Goal: Information Seeking & Learning: Learn about a topic

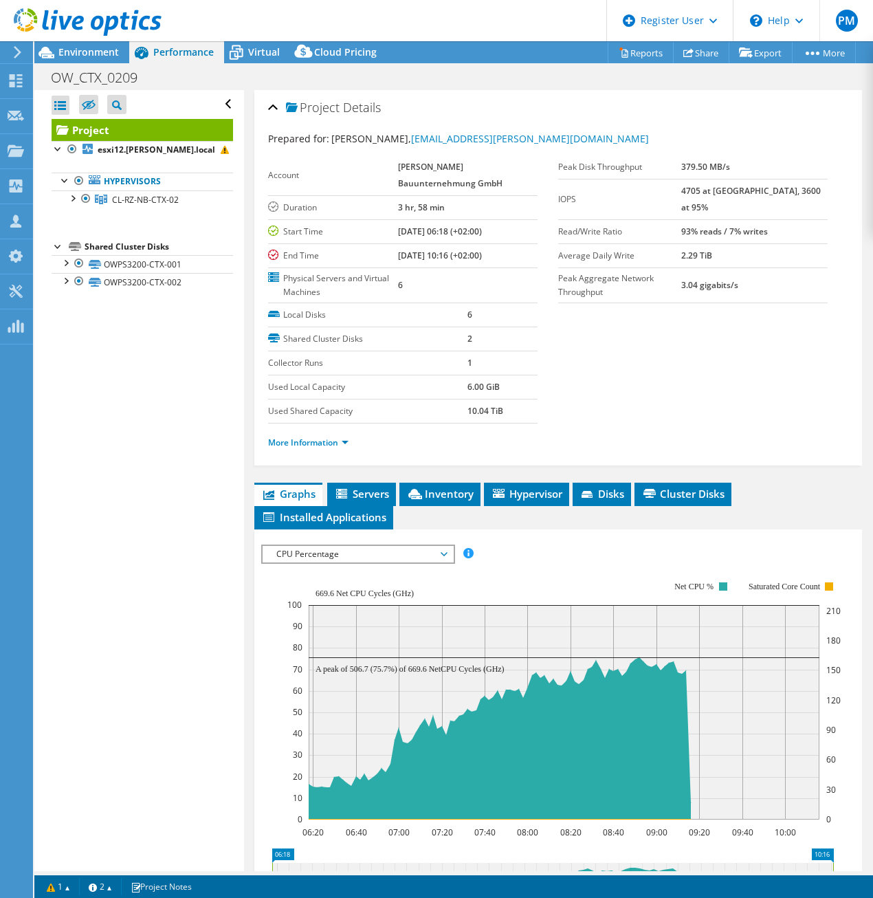
select select "USD"
click at [73, 45] on div at bounding box center [81, 23] width 162 height 46
click at [82, 51] on span "Environment" at bounding box center [88, 51] width 60 height 13
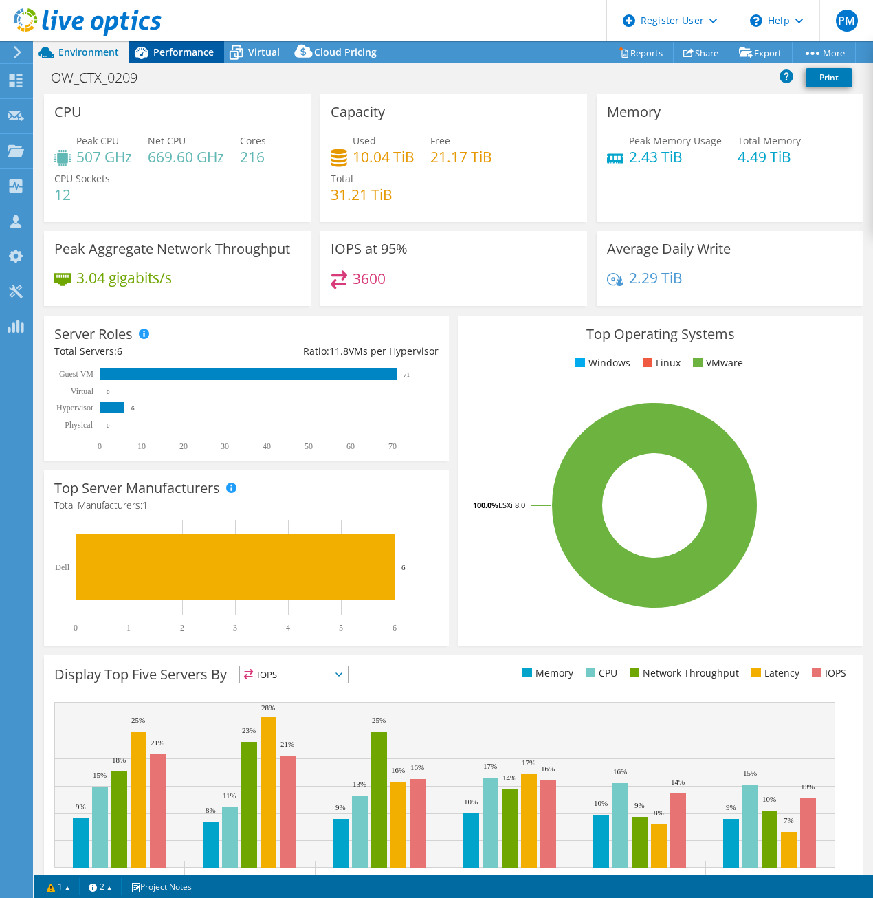
click at [179, 47] on span "Performance" at bounding box center [183, 51] width 60 height 13
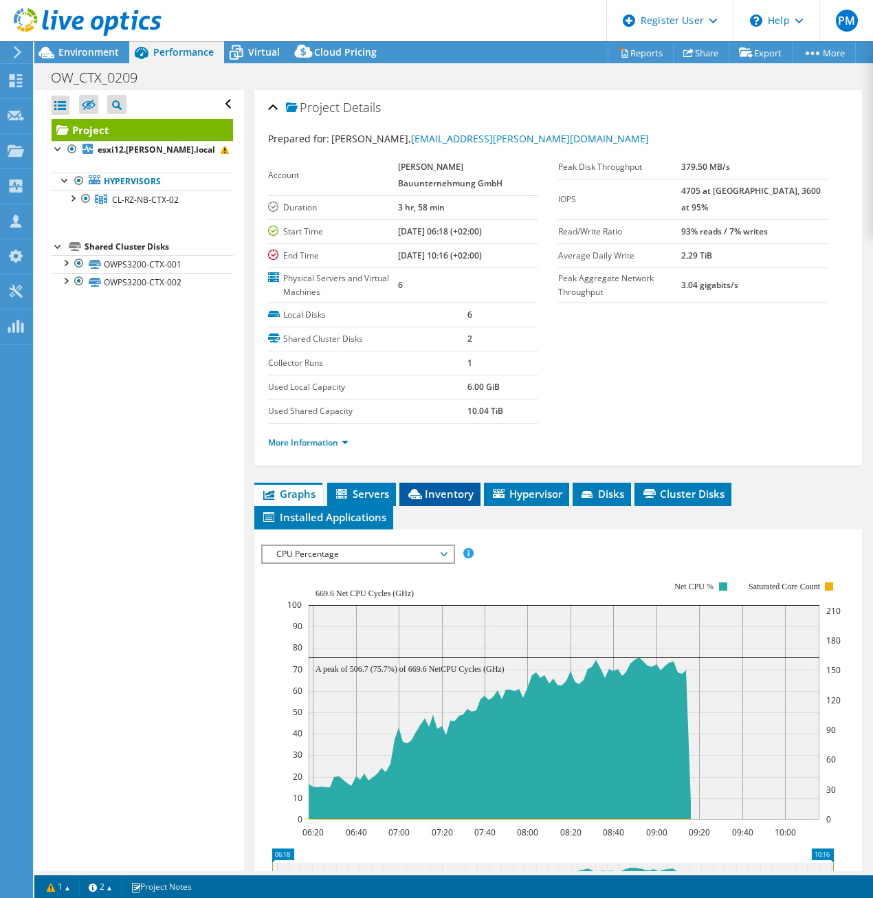
click at [463, 490] on span "Inventory" at bounding box center [439, 494] width 67 height 14
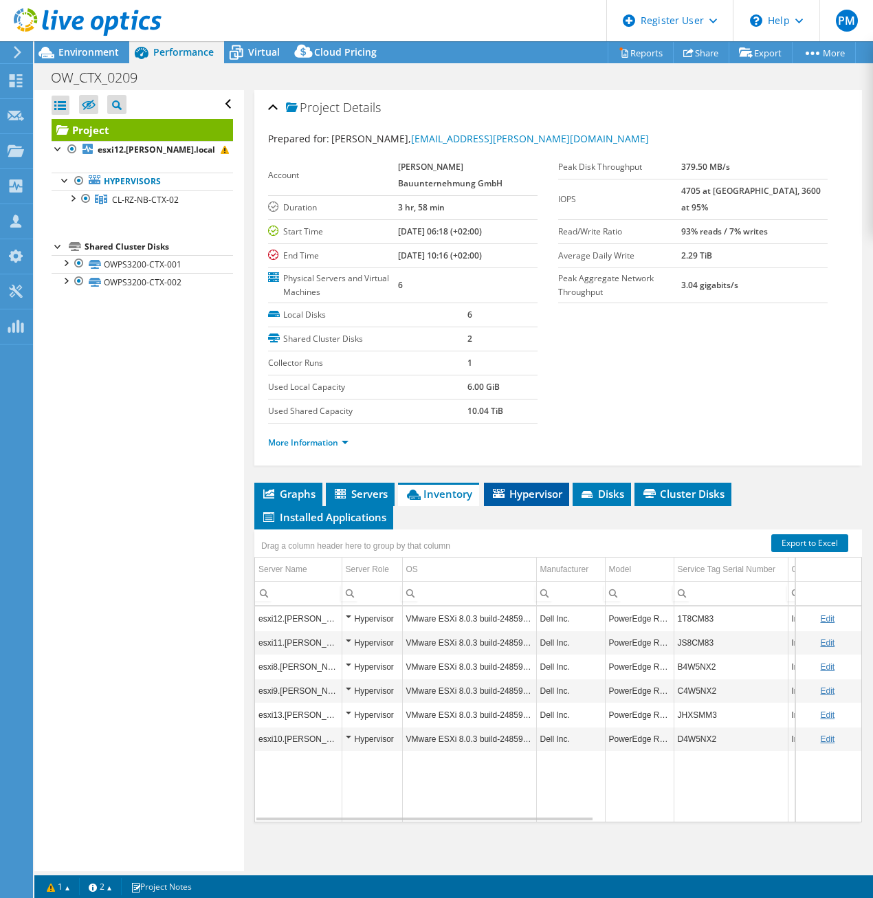
click at [526, 487] on span "Hypervisor" at bounding box center [526, 494] width 71 height 14
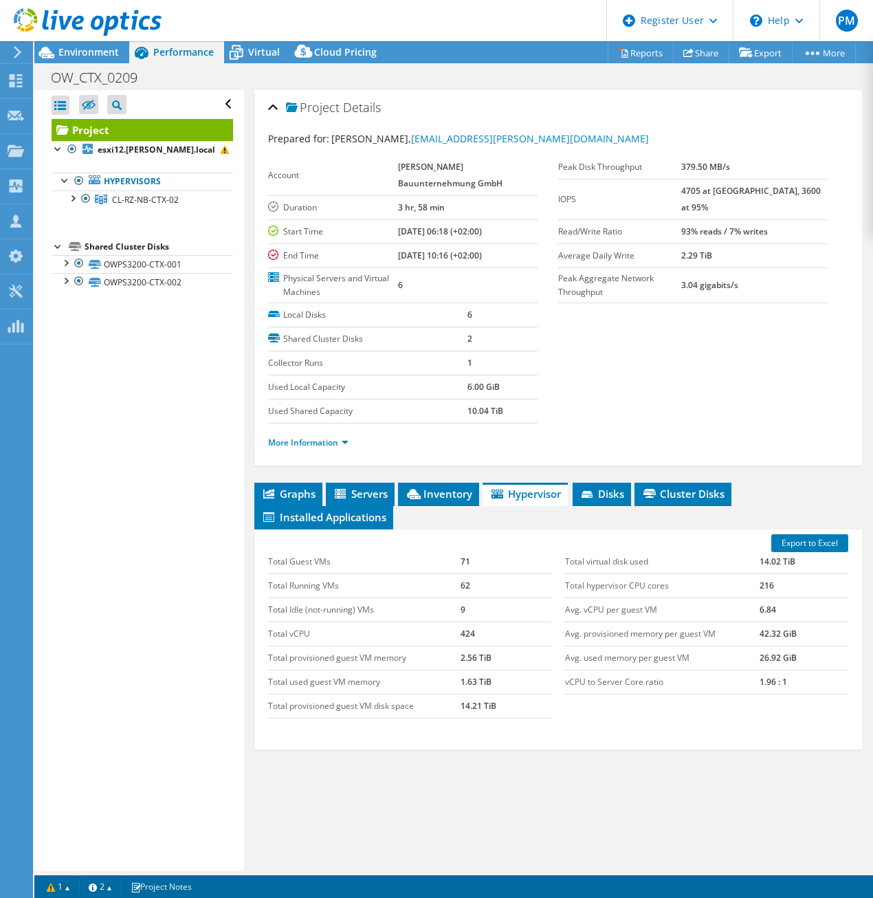
click at [568, 497] on li "Hypervisor" at bounding box center [525, 494] width 85 height 23
click at [599, 490] on span "Disks" at bounding box center [601, 494] width 45 height 14
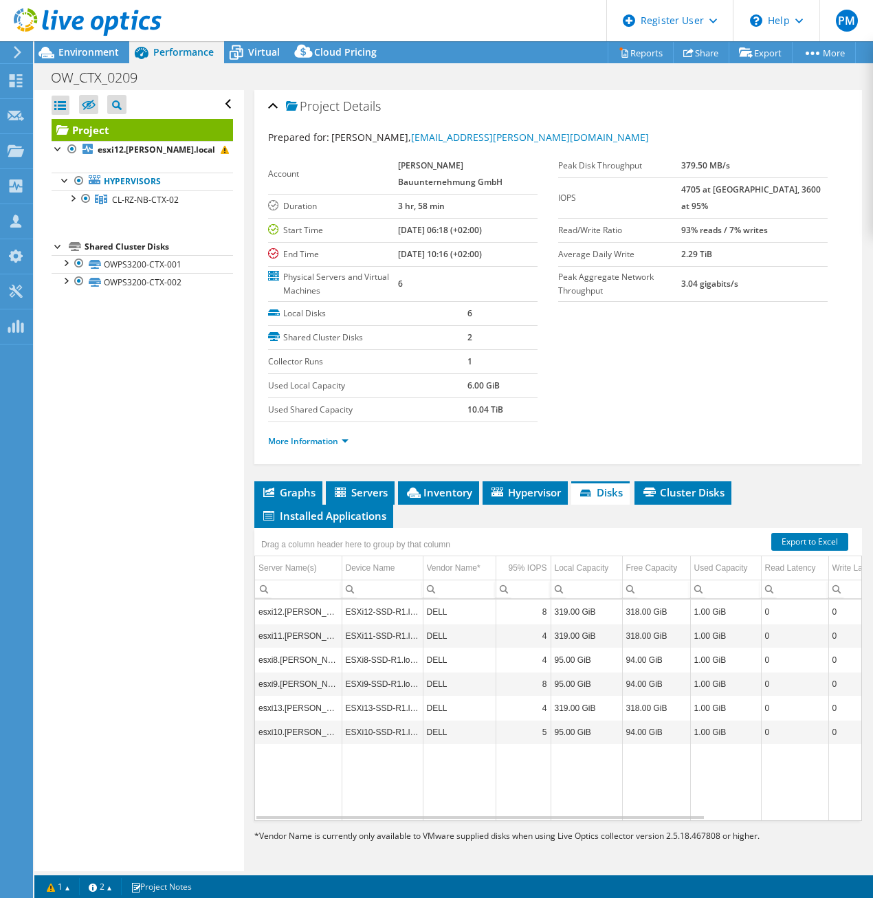
scroll to position [2, 0]
click at [696, 485] on span "Cluster Disks" at bounding box center [682, 492] width 83 height 14
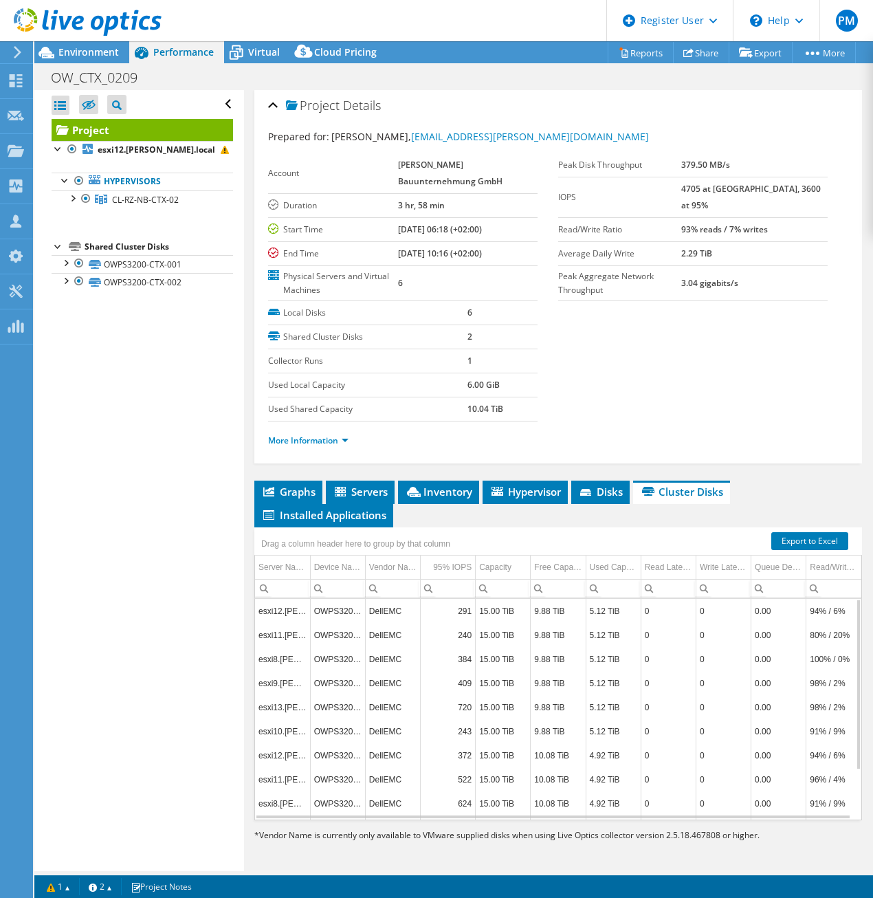
scroll to position [0, 0]
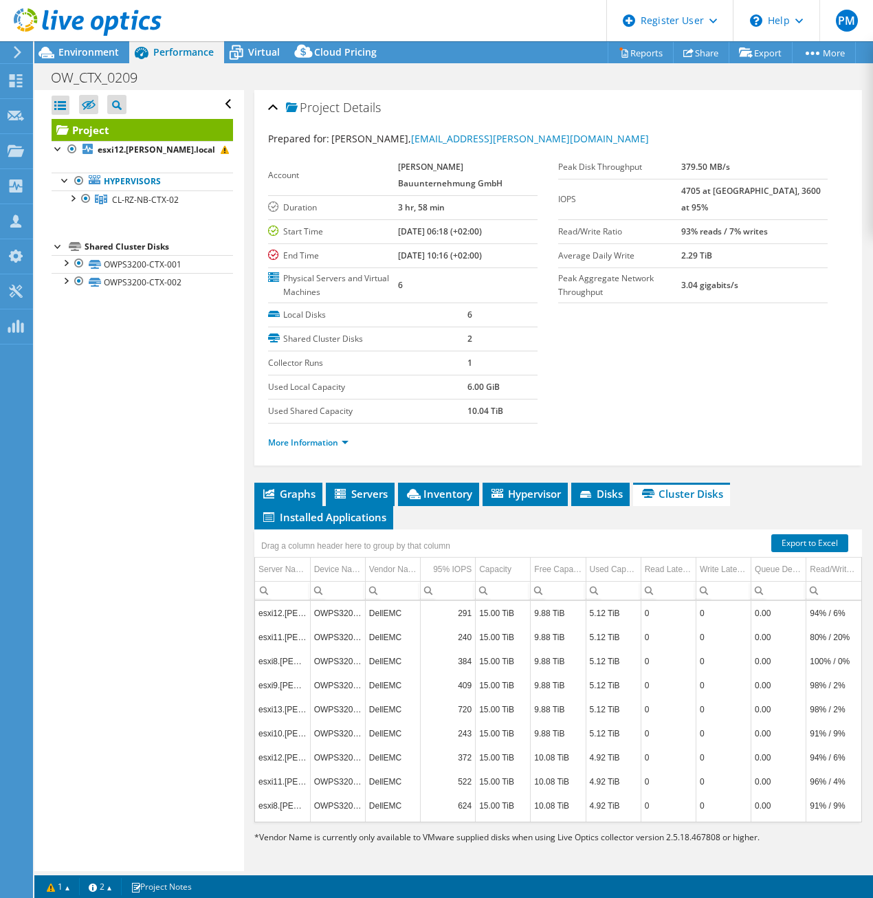
click at [57, 243] on div at bounding box center [59, 246] width 14 height 14
click at [66, 261] on div at bounding box center [65, 262] width 14 height 14
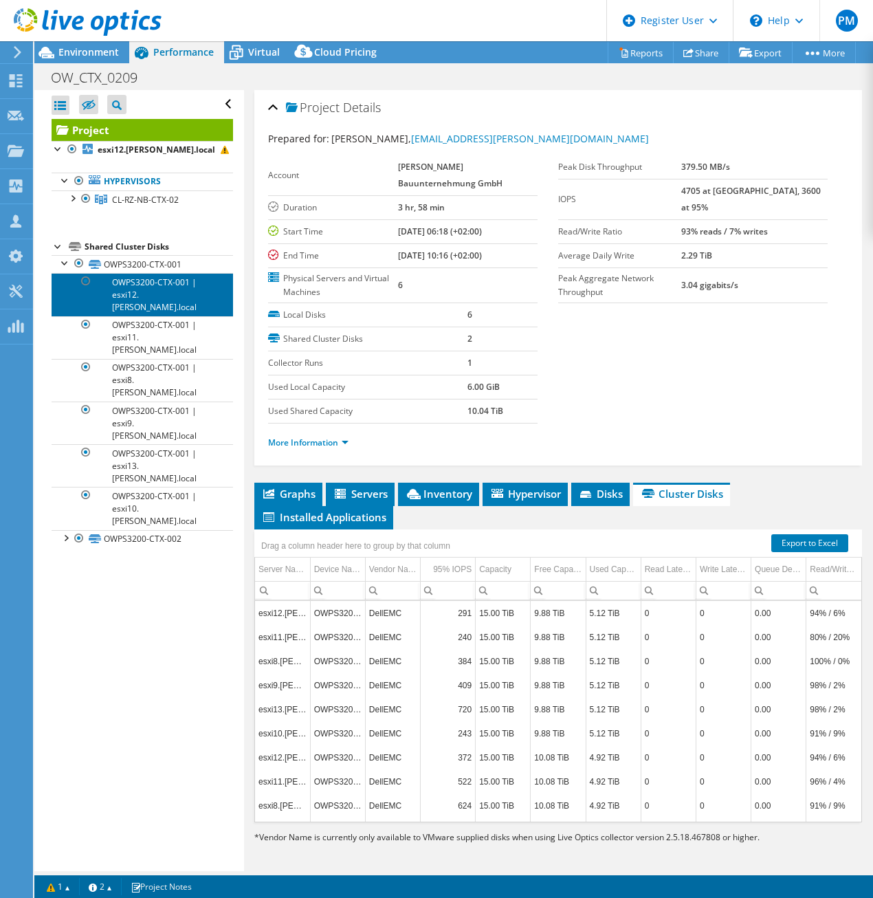
click at [129, 285] on link "OWPS3200-CTX-001 | esxi12.[PERSON_NAME].local" at bounding box center [142, 294] width 181 height 43
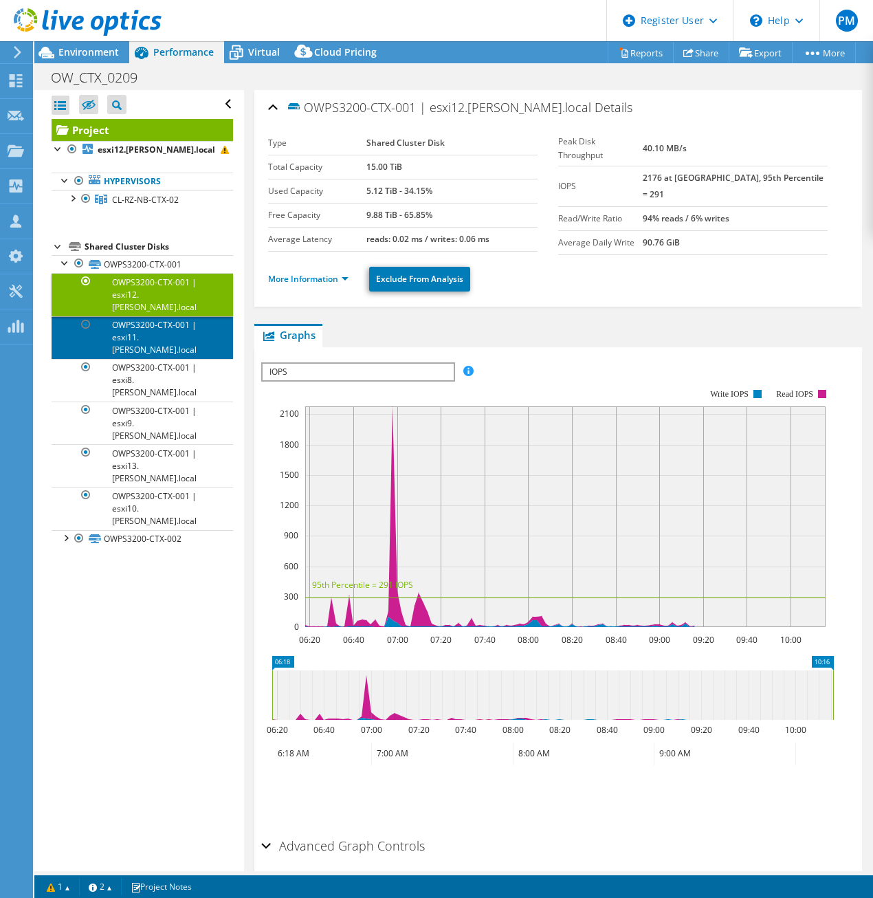
click at [142, 318] on link "OWPS3200-CTX-001 | esxi11.[PERSON_NAME].local" at bounding box center [142, 337] width 181 height 43
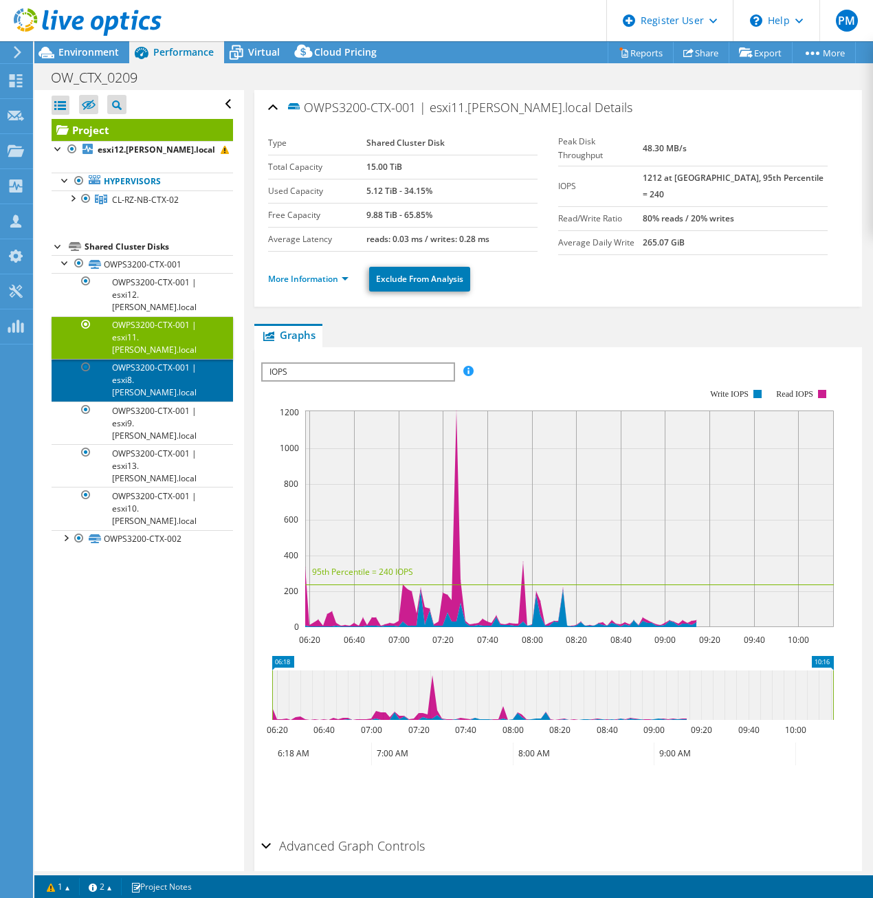
click at [144, 359] on link "OWPS3200-CTX-001 | esxi8.[PERSON_NAME].local" at bounding box center [142, 380] width 181 height 43
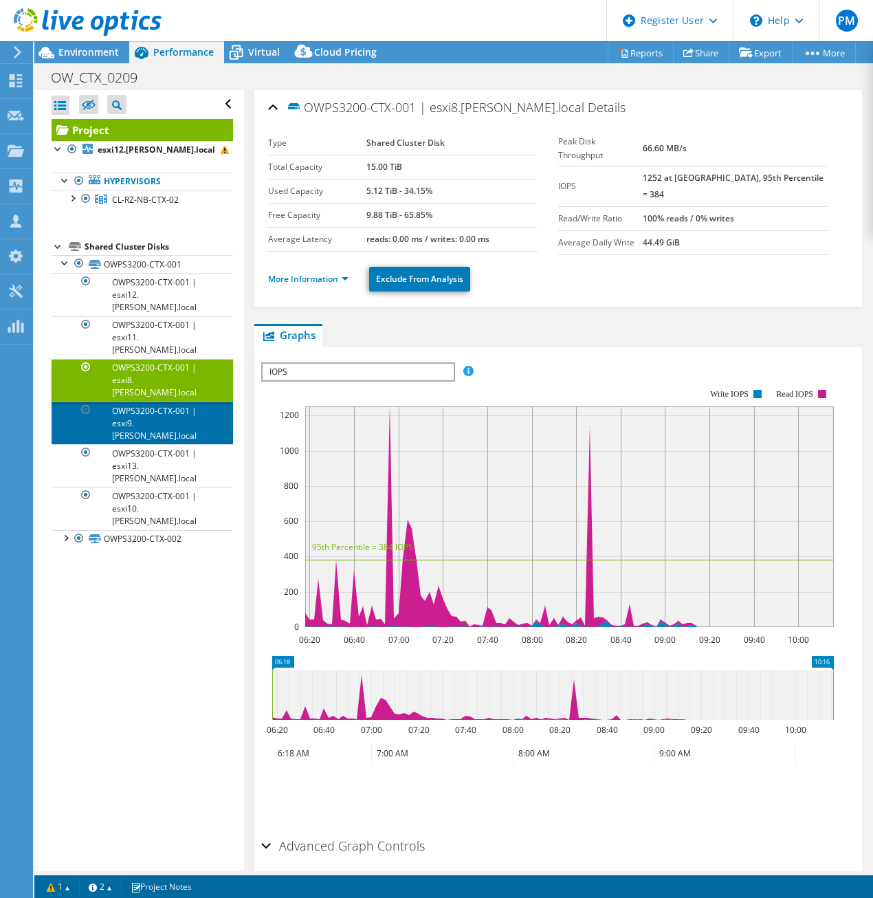
click at [148, 401] on link "OWPS3200-CTX-001 | esxi9.[PERSON_NAME].local" at bounding box center [142, 422] width 181 height 43
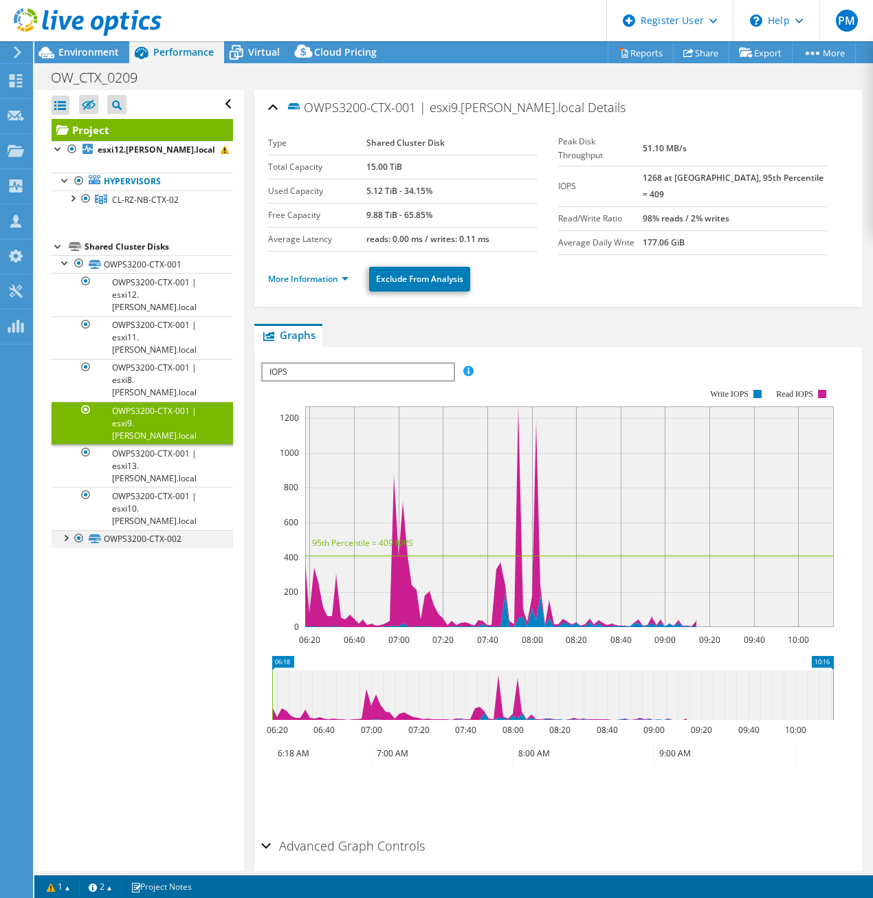
click at [67, 530] on div at bounding box center [65, 537] width 14 height 14
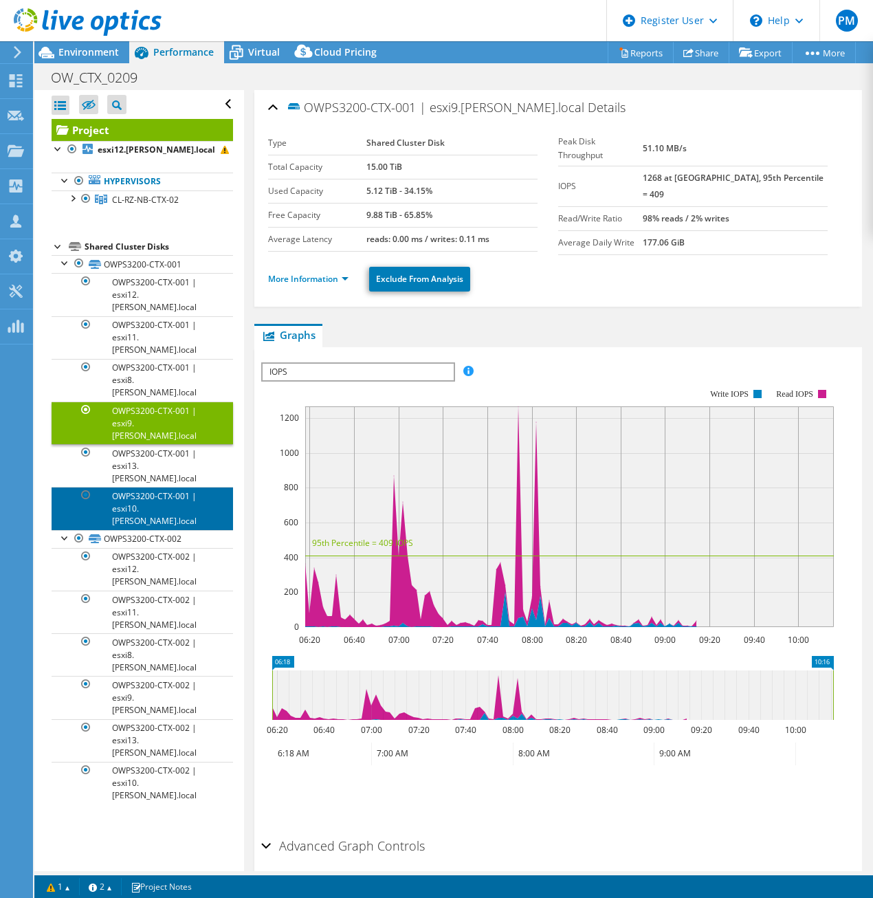
click at [143, 487] on link "OWPS3200-CTX-001 | esxi10.[PERSON_NAME].local" at bounding box center [142, 508] width 181 height 43
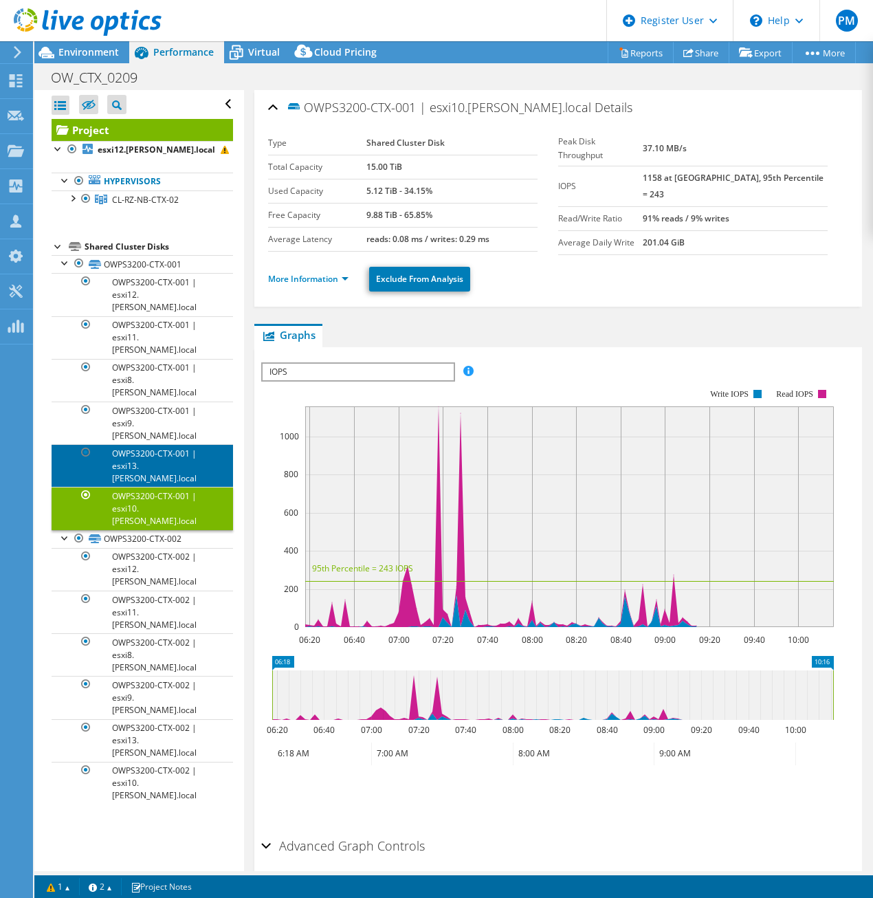
click at [147, 444] on link "OWPS3200-CTX-001 | esxi13.[PERSON_NAME].local" at bounding box center [142, 465] width 181 height 43
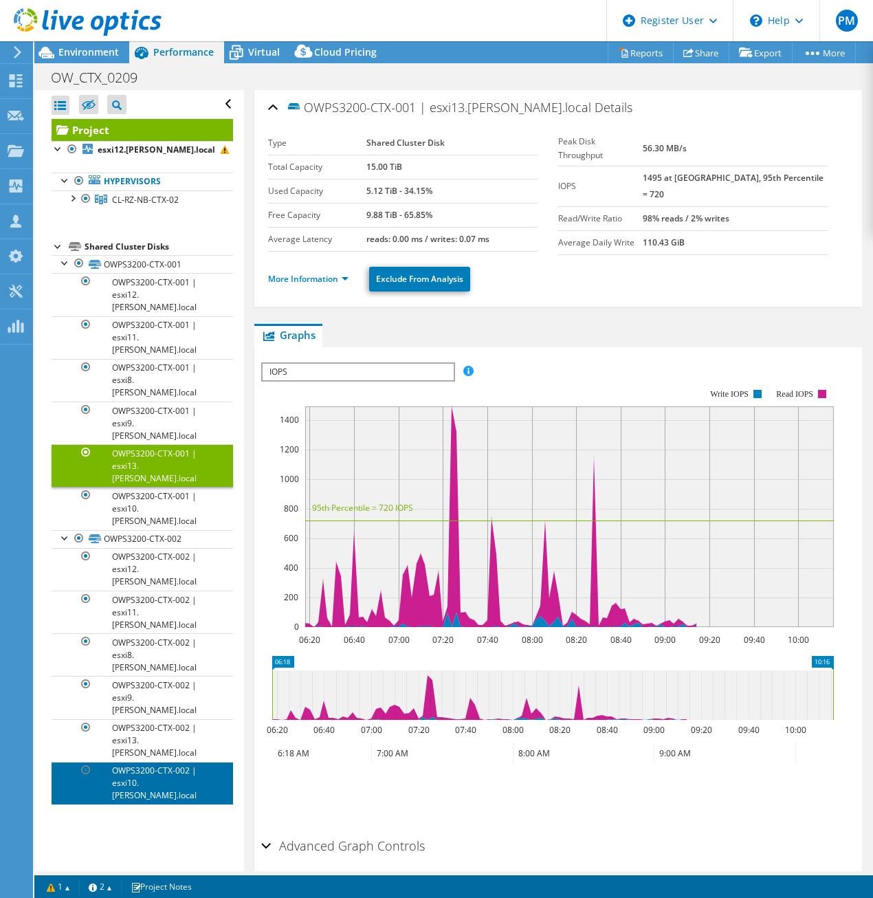
click at [148, 762] on link "OWPS3200-CTX-002 | esxi10.[PERSON_NAME].local" at bounding box center [142, 783] width 181 height 43
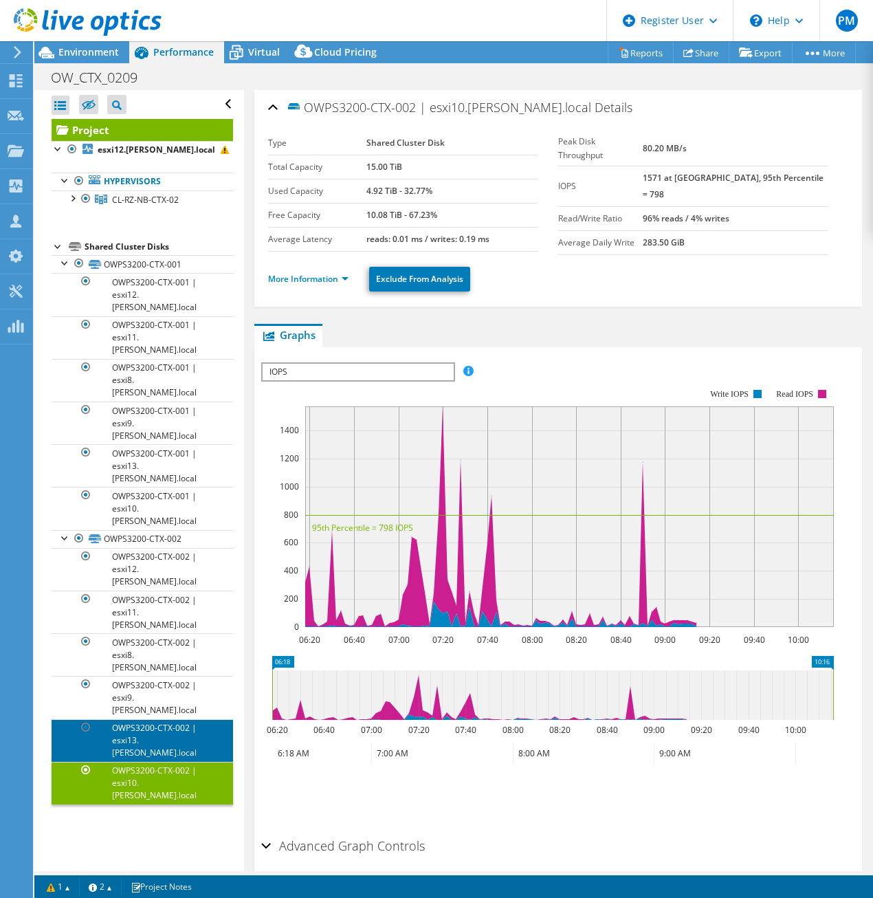
click at [147, 719] on link "OWPS3200-CTX-002 | esxi13.[PERSON_NAME].local" at bounding box center [142, 740] width 181 height 43
